Goal: Download file/media

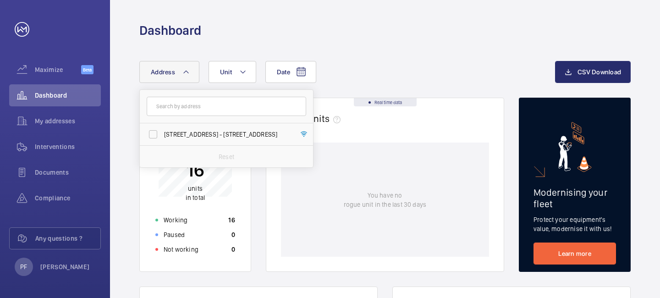
click at [175, 127] on label "[STREET_ADDRESS] - [STREET_ADDRESS]" at bounding box center [220, 134] width 160 height 22
click at [162, 127] on input "[STREET_ADDRESS] - [STREET_ADDRESS]" at bounding box center [153, 134] width 18 height 18
checkbox input "true"
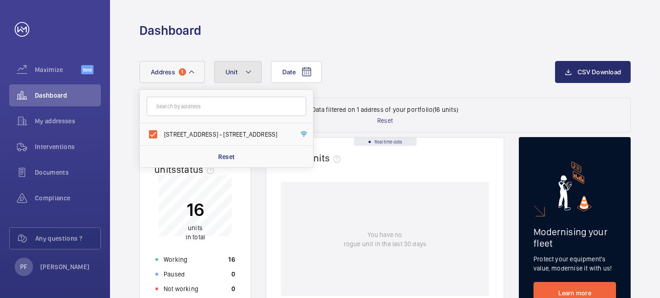
click at [235, 70] on span "Unit" at bounding box center [232, 71] width 12 height 7
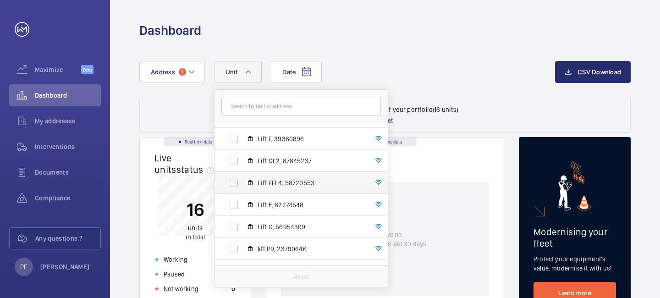
scroll to position [108, 0]
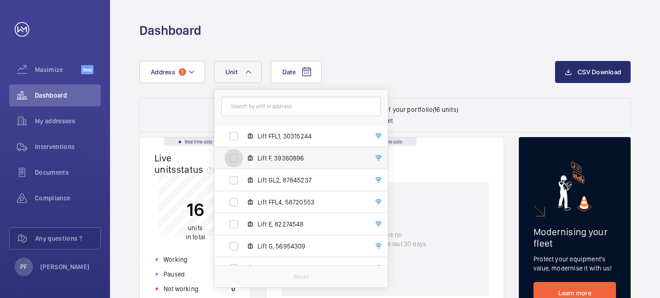
click at [240, 160] on input "Lift F, 39360896" at bounding box center [234, 158] width 18 height 18
checkbox input "true"
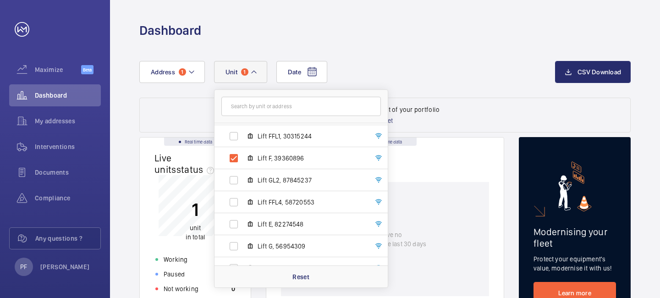
click at [365, 72] on div "Date Address [STREET_ADDRESS][GEOGRAPHIC_DATA] Lift B, 24942360 Lift FFL3, 3848…" at bounding box center [347, 72] width 416 height 22
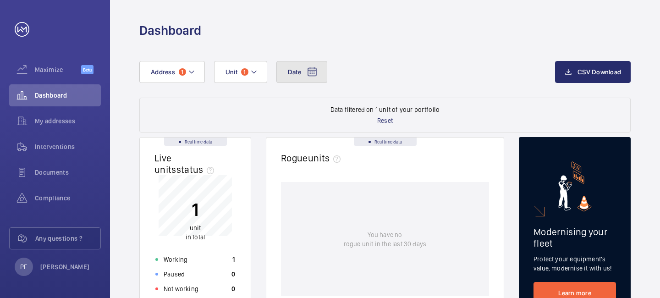
click at [294, 76] on span "Date" at bounding box center [294, 71] width 13 height 7
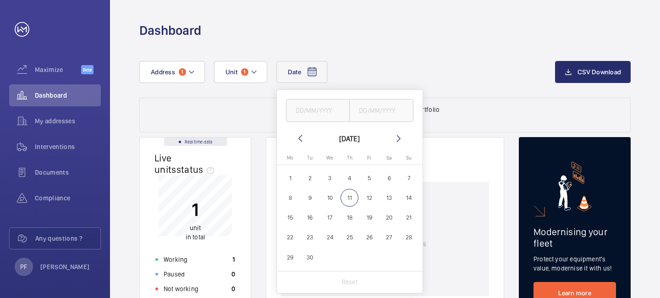
click at [294, 181] on span "1" at bounding box center [291, 178] width 18 height 18
type input "[DATE]"
click at [346, 199] on span "11" at bounding box center [350, 198] width 18 height 18
type input "[DATE]"
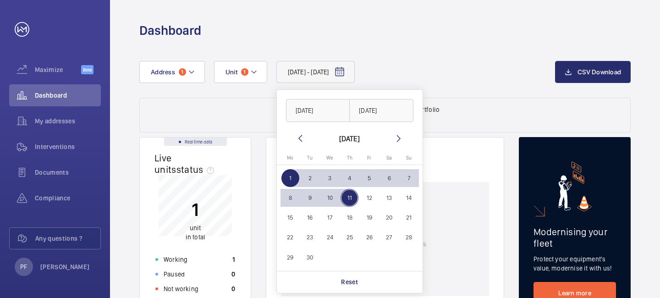
click at [461, 72] on div "[DATE] - [DATE] [DATE] [DATE] [DATE] [DATE] Mo [DATE] Tu [DATE] We [DATE] Th [D…" at bounding box center [347, 72] width 416 height 22
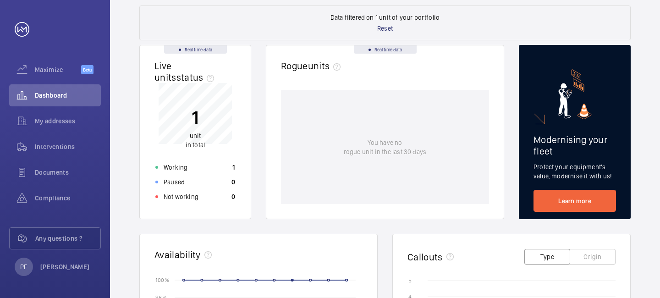
scroll to position [67, 0]
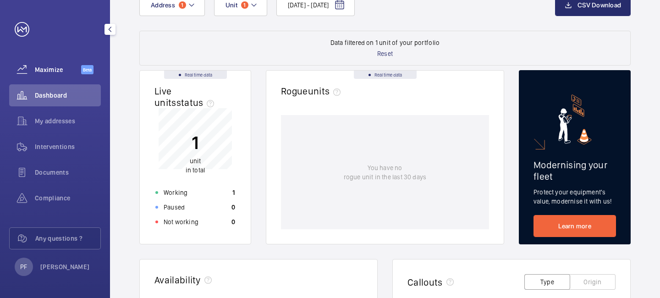
click at [71, 70] on span "Maximize" at bounding box center [58, 69] width 46 height 9
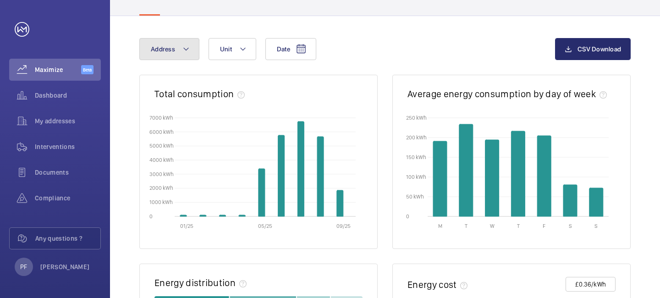
click at [193, 54] on button "Address" at bounding box center [169, 49] width 60 height 22
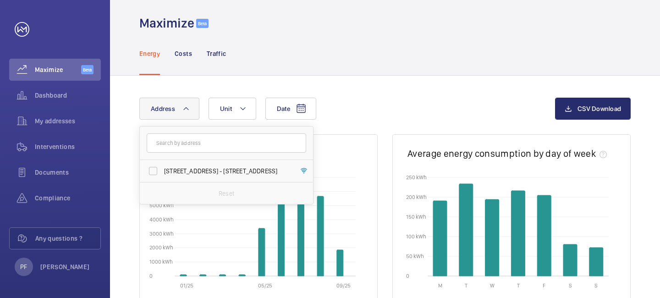
scroll to position [6, 0]
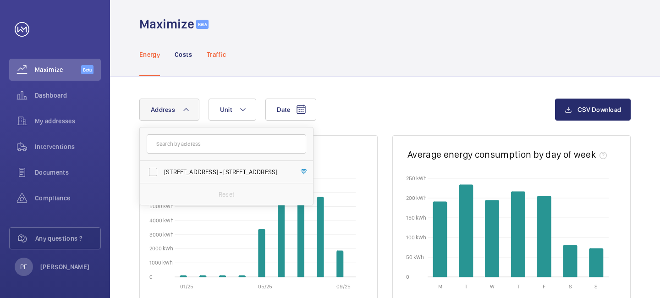
click at [218, 50] on p "Traffic" at bounding box center [216, 54] width 19 height 9
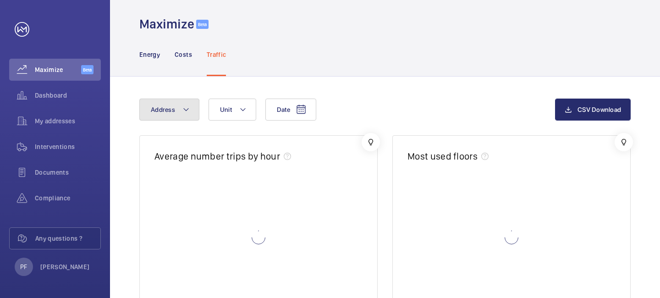
click at [189, 115] on button "Address" at bounding box center [169, 110] width 60 height 22
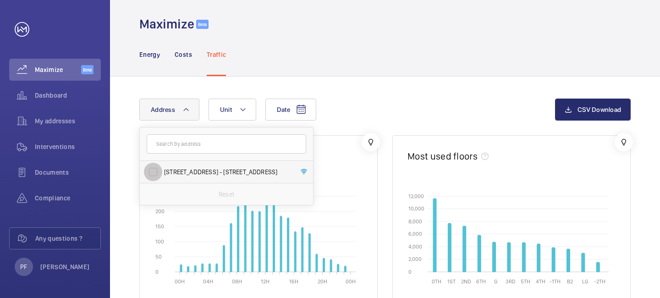
click at [159, 167] on input "[STREET_ADDRESS] - [STREET_ADDRESS]" at bounding box center [153, 172] width 18 height 18
checkbox input "true"
click at [243, 107] on button "Unit" at bounding box center [238, 110] width 48 height 22
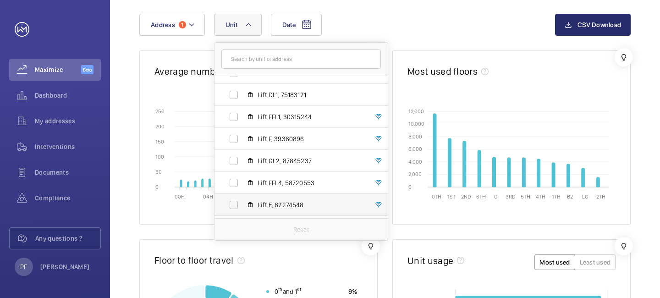
scroll to position [58, 0]
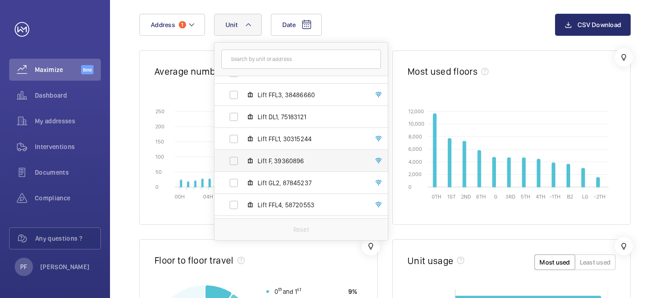
click at [256, 163] on label "Lift F, 39360896" at bounding box center [294, 161] width 159 height 22
click at [243, 163] on input "Lift F, 39360896" at bounding box center [234, 161] width 18 height 18
checkbox input "true"
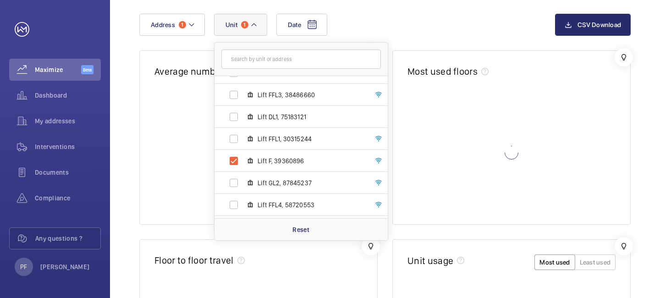
click at [399, 34] on div "Date Address [STREET_ADDRESS][GEOGRAPHIC_DATA] Lift B, 24942360 Lift FFL3, 3848…" at bounding box center [347, 25] width 416 height 22
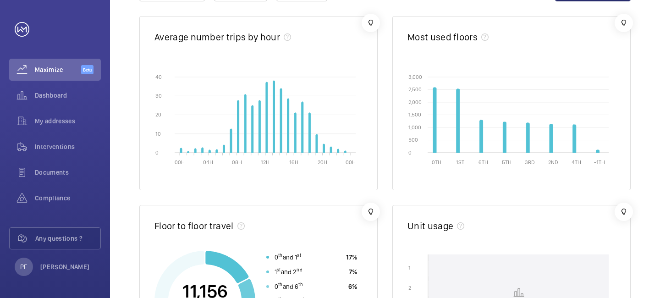
scroll to position [108, 0]
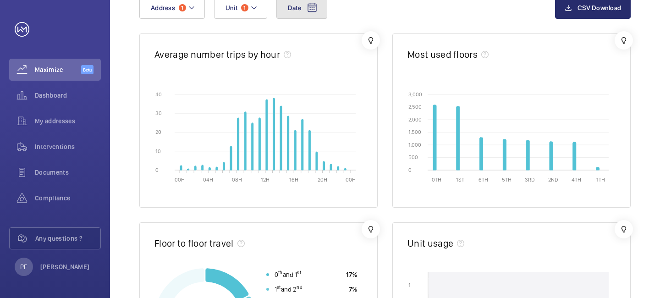
click at [310, 15] on button "Date" at bounding box center [301, 8] width 51 height 22
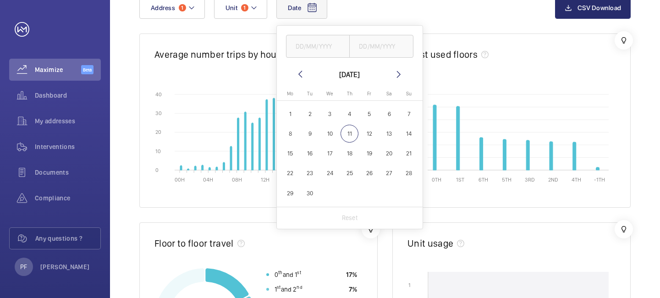
click at [300, 77] on mat-icon at bounding box center [300, 74] width 11 height 11
click at [367, 110] on span "1" at bounding box center [369, 114] width 18 height 18
type input "[DATE]"
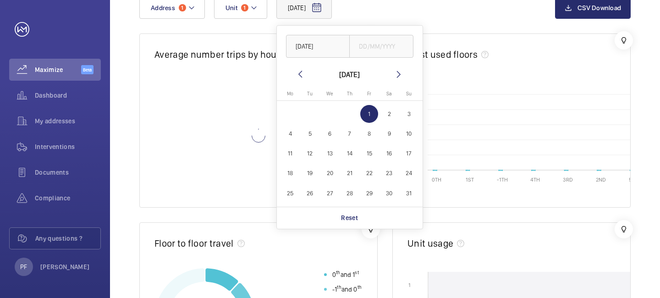
click at [399, 74] on mat-icon at bounding box center [398, 74] width 11 height 11
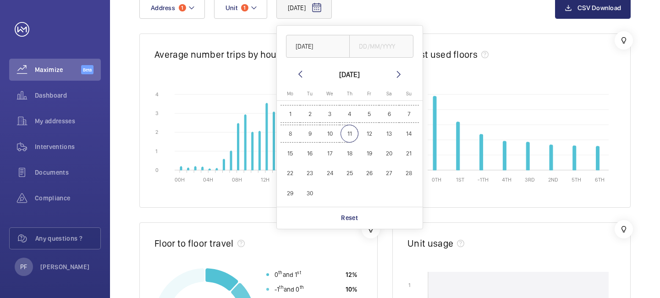
click at [350, 134] on span "11" at bounding box center [350, 134] width 18 height 18
type input "[DATE]"
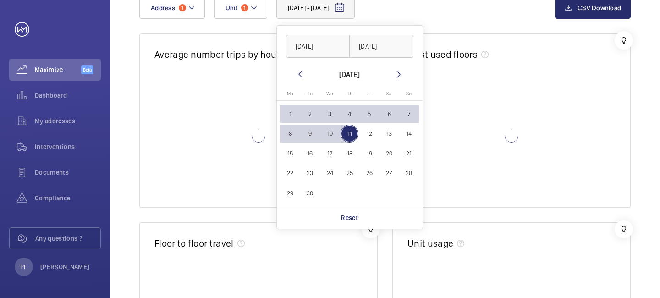
click at [433, 25] on div "[DATE] - [DATE] [DATE] [DATE] [DATE] [DATE] Mo [DATE] Tu [DATE] We [DATE] Th [D…" at bounding box center [385, 15] width 492 height 37
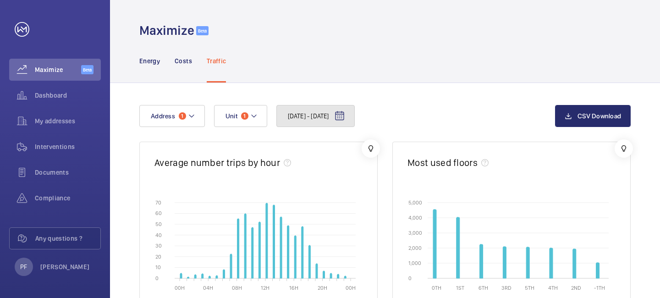
click at [345, 113] on mat-icon at bounding box center [339, 116] width 11 height 11
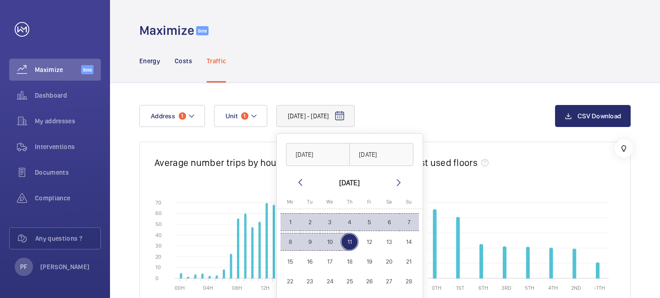
click at [287, 216] on span "1" at bounding box center [291, 222] width 18 height 18
type input "[DATE]"
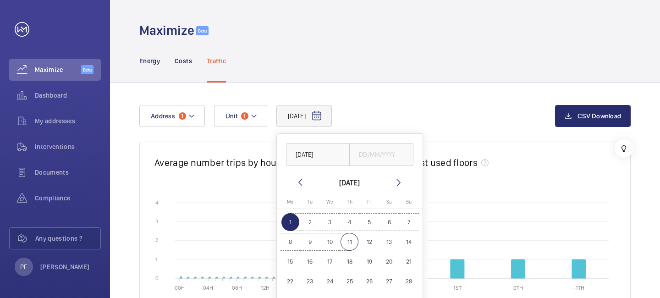
click at [351, 241] on span "11" at bounding box center [350, 242] width 18 height 18
type input "[DATE]"
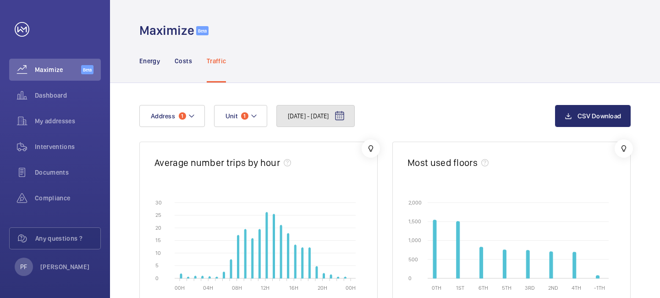
click at [345, 115] on mat-icon at bounding box center [339, 116] width 11 height 11
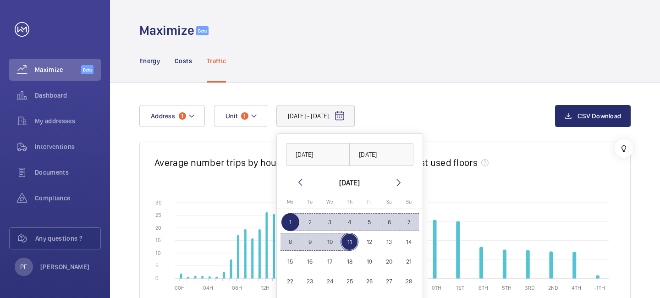
click at [344, 221] on span "4" at bounding box center [350, 222] width 18 height 18
type input "[DATE]"
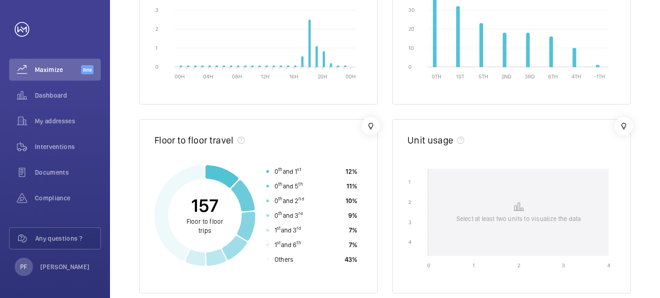
scroll to position [213, 0]
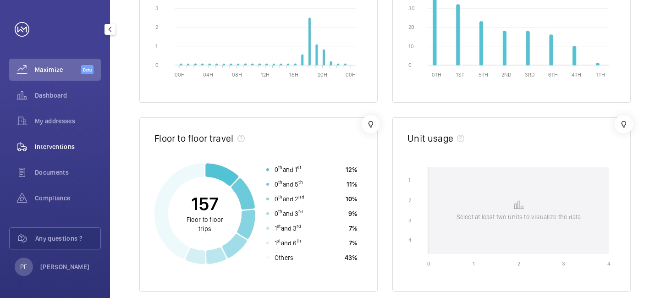
click at [57, 140] on div "Interventions" at bounding box center [55, 147] width 92 height 22
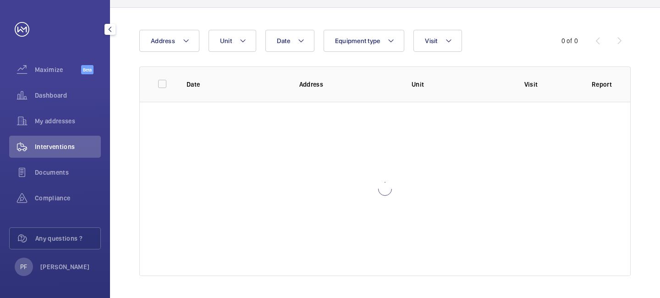
scroll to position [75, 0]
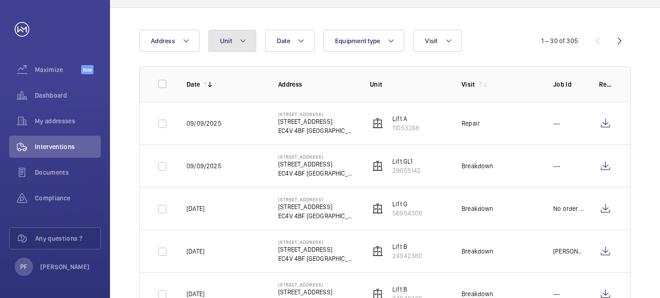
click at [254, 41] on button "Unit" at bounding box center [233, 41] width 48 height 22
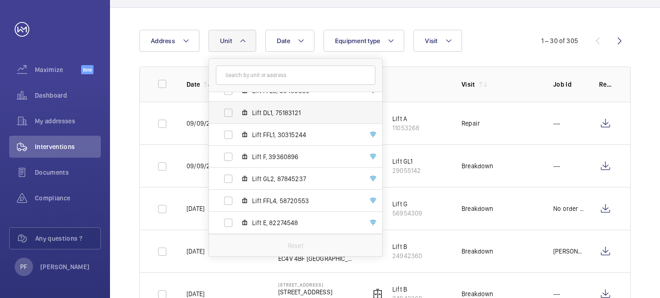
scroll to position [104, 0]
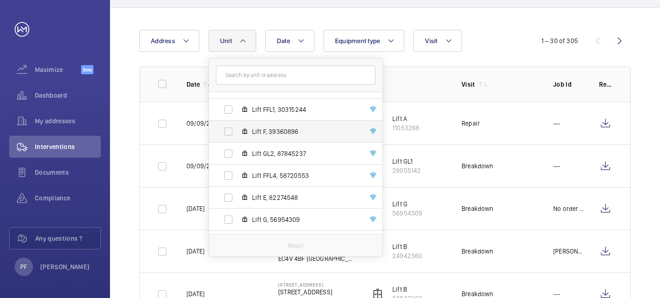
click at [265, 135] on span "Lift F, 39360896" at bounding box center [305, 131] width 106 height 9
click at [238, 135] on input "Lift F, 39360896" at bounding box center [228, 131] width 18 height 18
checkbox input "true"
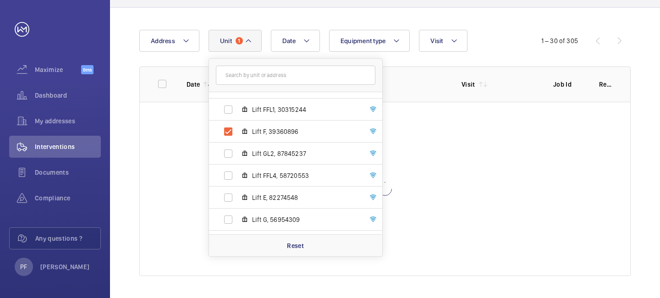
click at [499, 35] on div "Date Address [STREET_ADDRESS][GEOGRAPHIC_DATA] Lift B, 24942360 Lift FFL3, 3848…" at bounding box center [330, 41] width 382 height 22
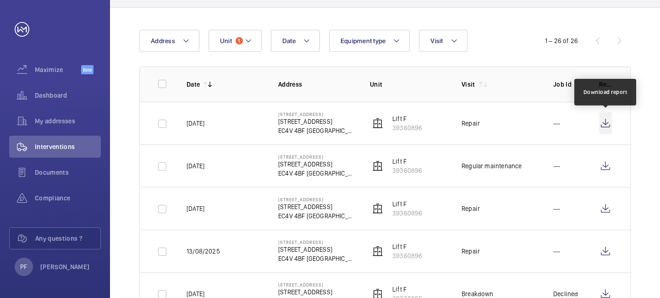
click at [604, 121] on wm-front-icon-button at bounding box center [605, 123] width 13 height 22
